Goal: Navigation & Orientation: Find specific page/section

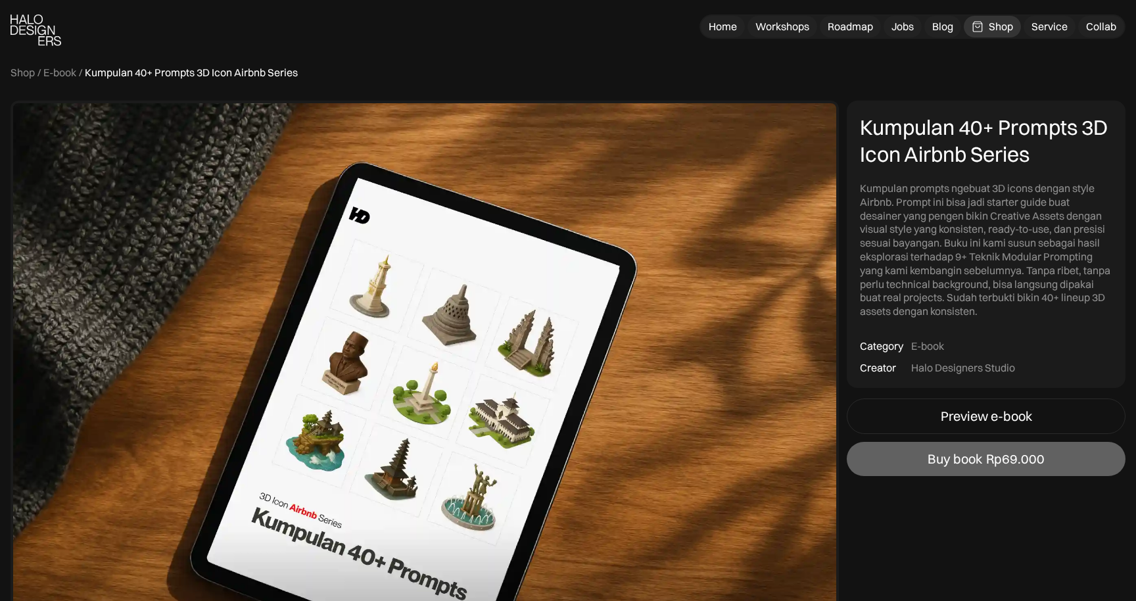
scroll to position [1391, 0]
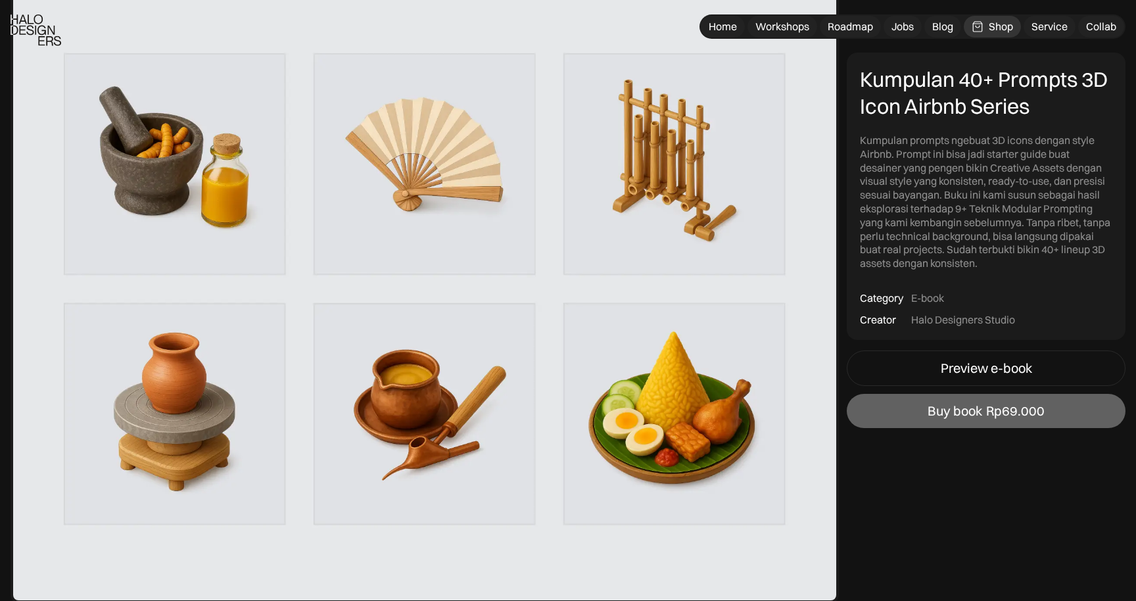
click at [996, 23] on div "Shop" at bounding box center [1001, 27] width 24 height 14
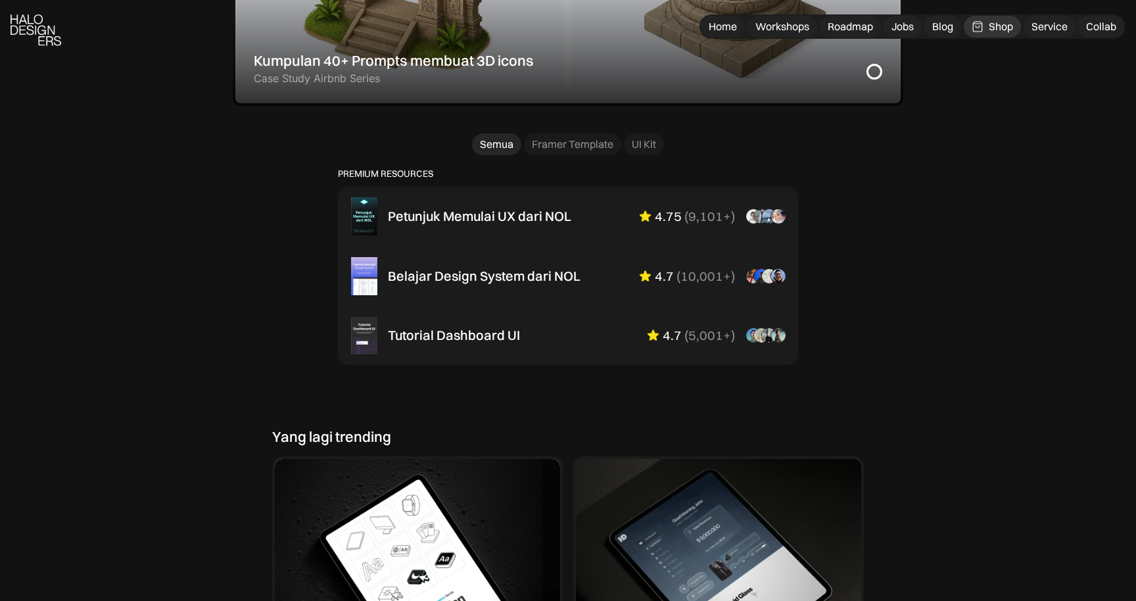
scroll to position [845, 0]
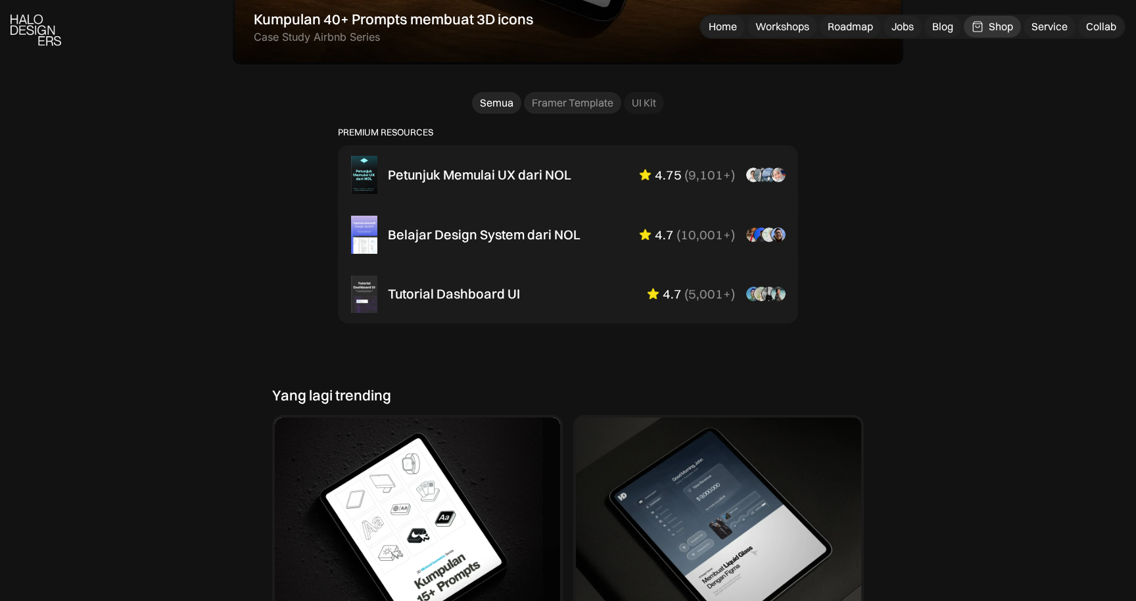
click at [575, 95] on link "Framer Template" at bounding box center [572, 103] width 97 height 22
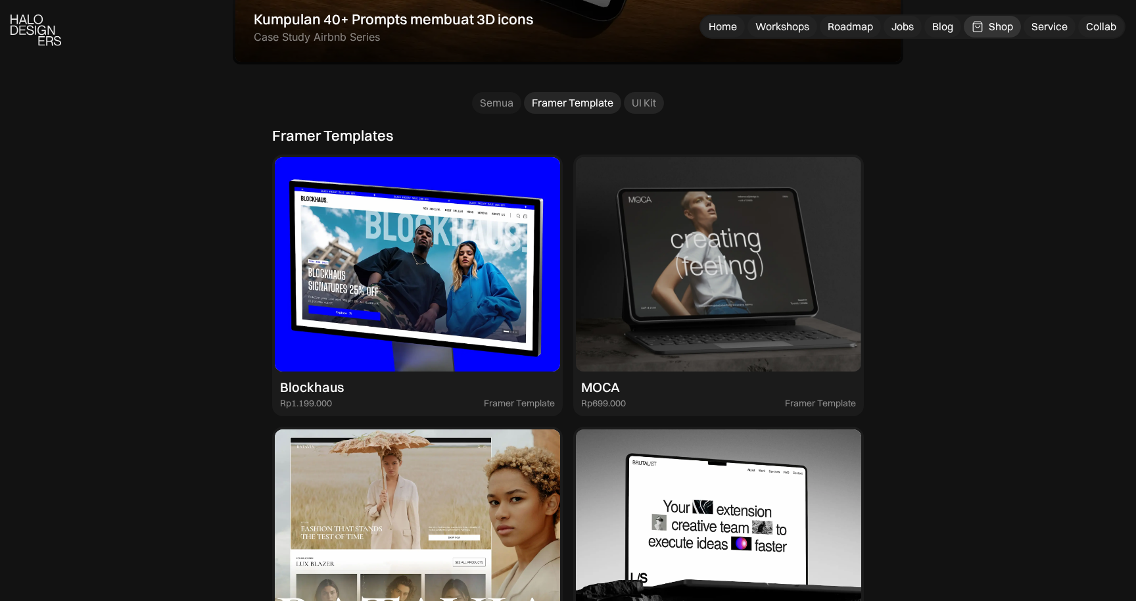
click at [640, 98] on div "UI Kit" at bounding box center [644, 103] width 24 height 14
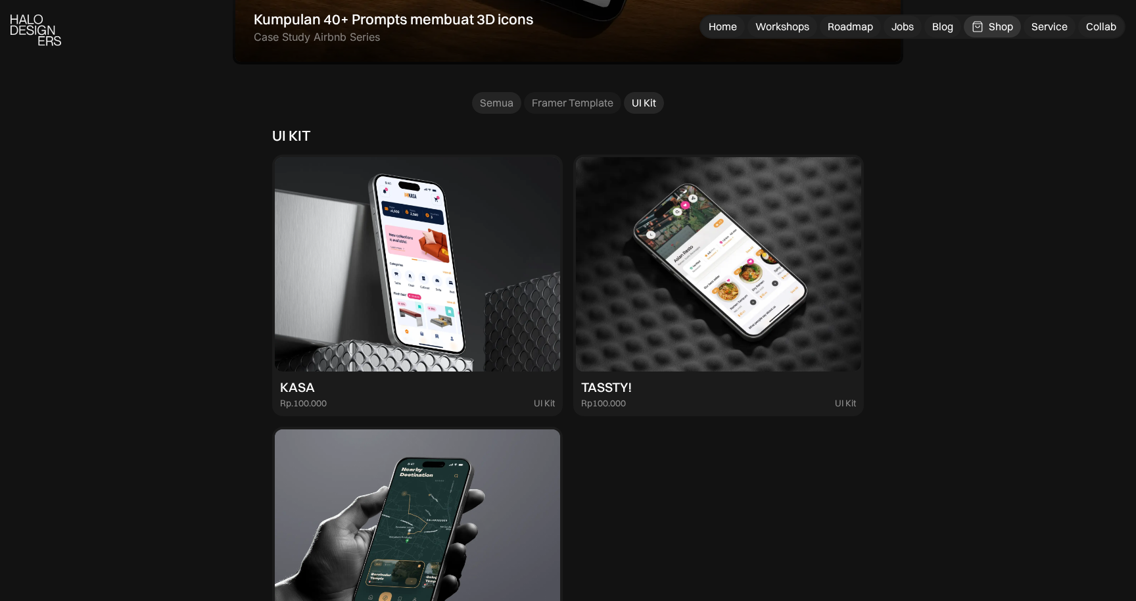
click at [503, 102] on div "Semua" at bounding box center [497, 103] width 34 height 14
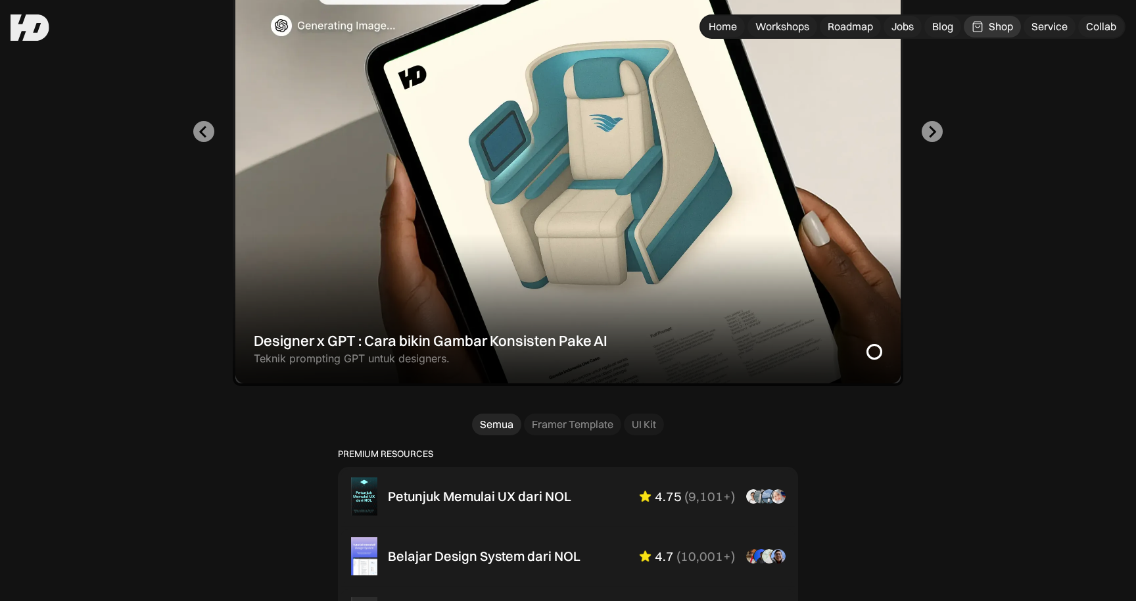
scroll to position [0, 0]
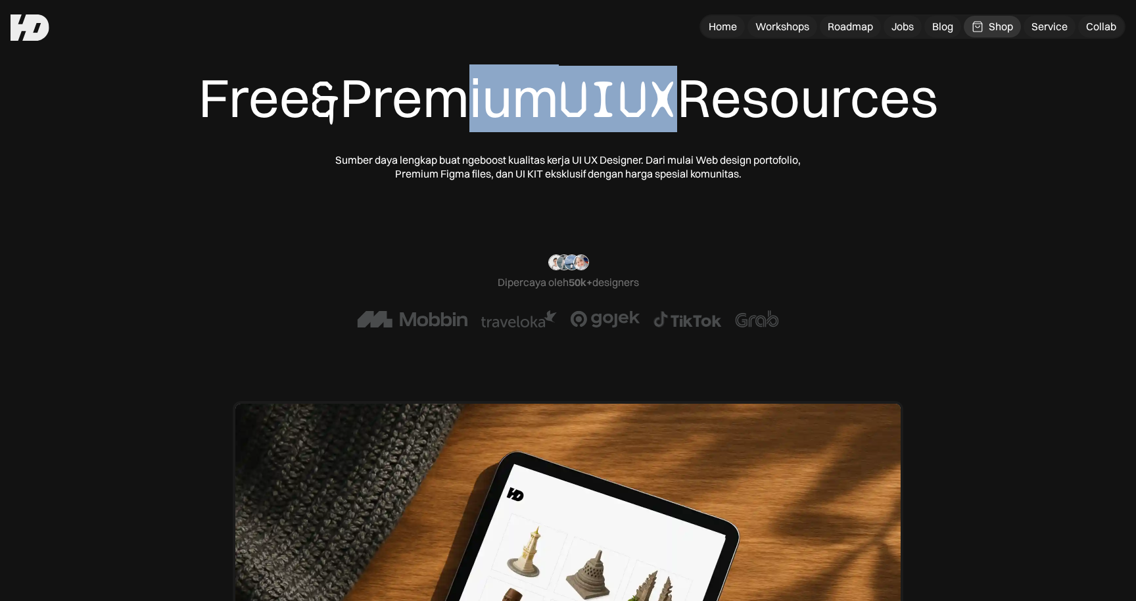
drag, startPoint x: 421, startPoint y: 111, endPoint x: 682, endPoint y: 87, distance: 262.8
click at [682, 87] on div "Free & Premium UIUX Resources" at bounding box center [569, 99] width 740 height 66
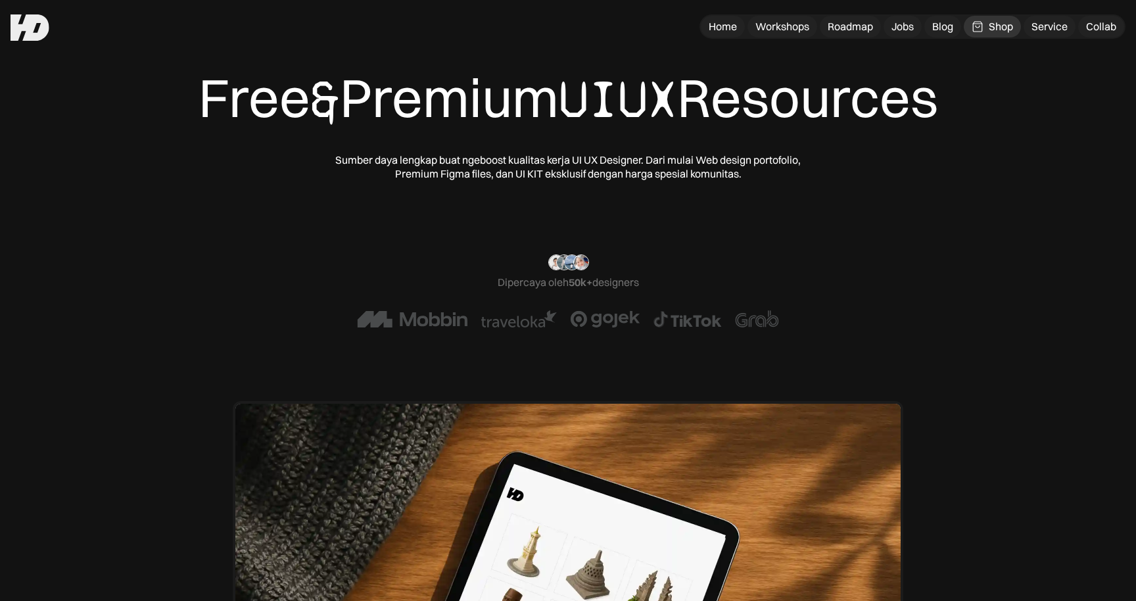
click at [360, 98] on div "Free & Premium UIUX Resources" at bounding box center [569, 99] width 740 height 66
